Goal: Check status

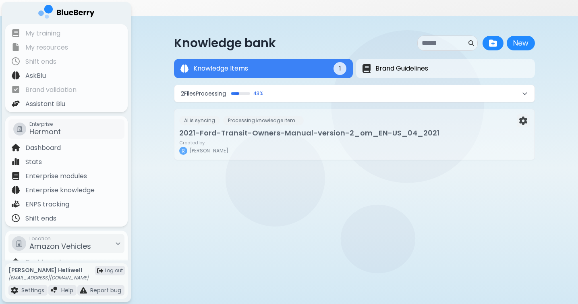
click at [345, 86] on div "2 File s Processing 43 % AI is syncing Processing knowledge item... 2021-Ford-T…" at bounding box center [354, 122] width 361 height 75
click at [340, 85] on button "2 File s Processing 43 %" at bounding box center [354, 93] width 360 height 17
click at [326, 85] on button "2 File s Processing 43 %" at bounding box center [354, 93] width 360 height 17
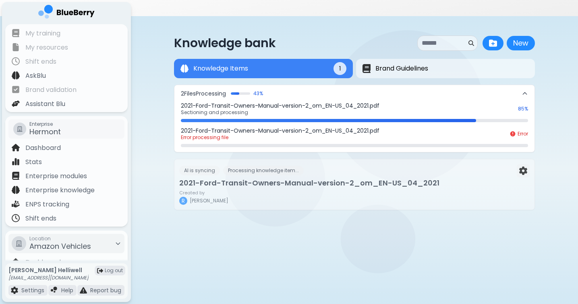
click at [362, 102] on div "2021-Ford-Transit-Owners-Manual-version-2_om_EN-US_04_2021.pdf Sectioning and p…" at bounding box center [354, 112] width 347 height 20
